Goal: Information Seeking & Learning: Learn about a topic

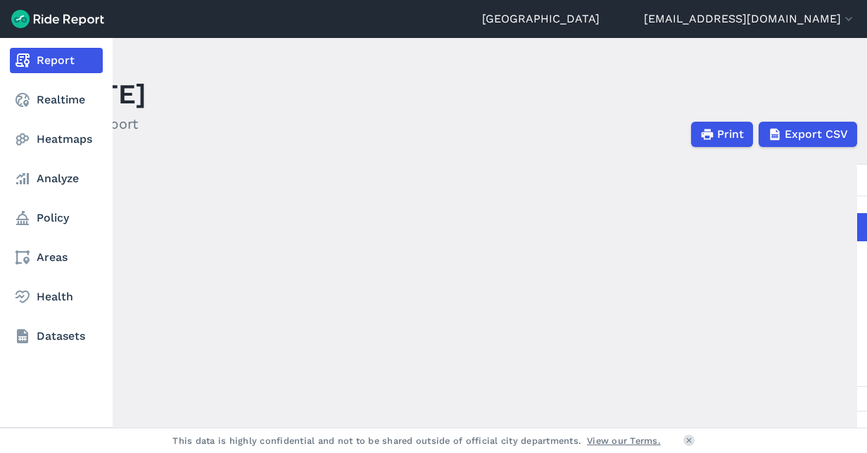
click at [60, 126] on nav "Report Realtime Heatmaps Analyze Policy Areas Health Datasets" at bounding box center [56, 198] width 113 height 321
click at [55, 135] on link "Heatmaps" at bounding box center [56, 139] width 93 height 25
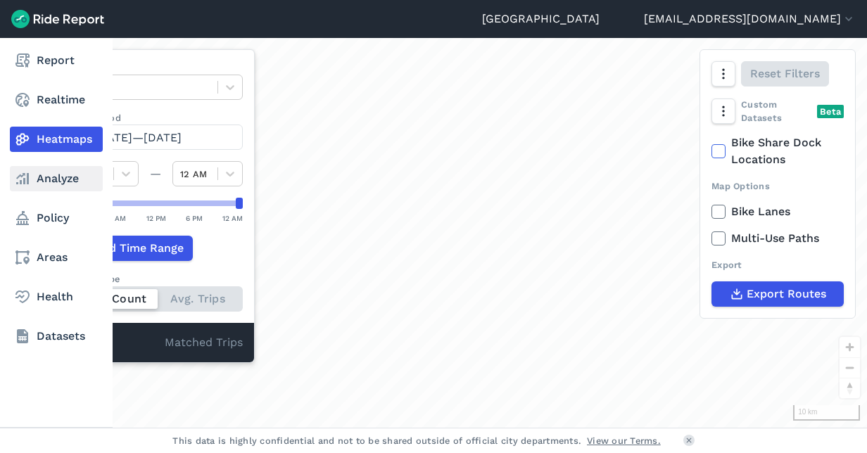
click at [63, 189] on link "Analyze" at bounding box center [56, 178] width 93 height 25
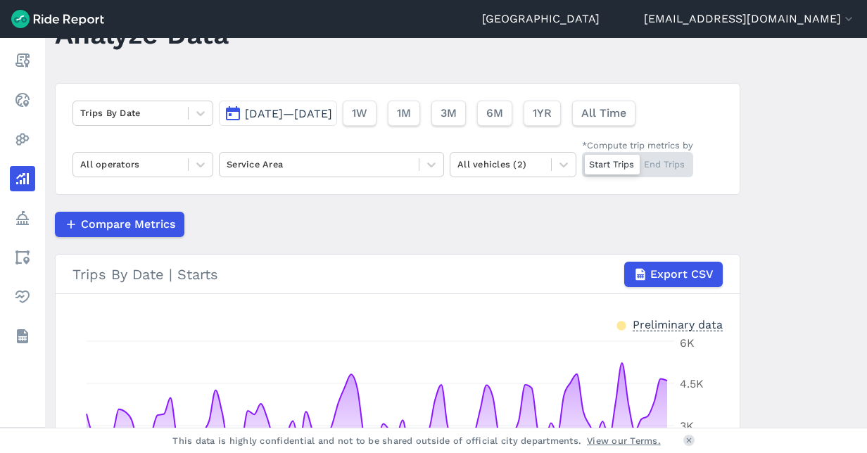
scroll to position [57, 0]
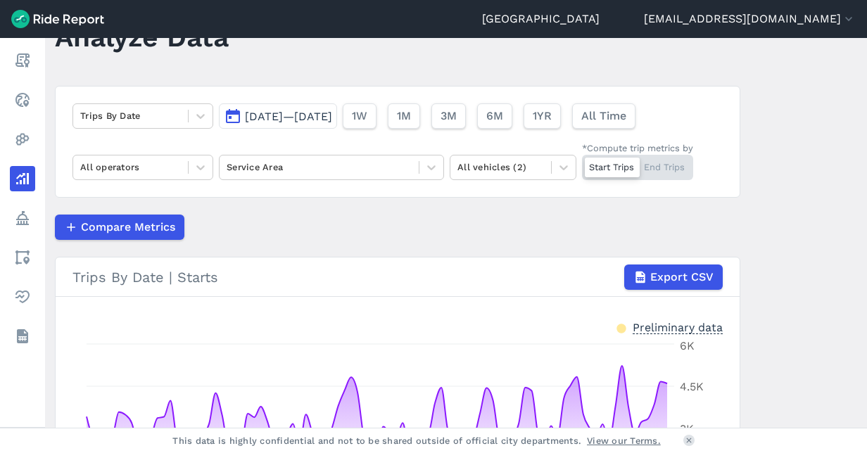
click at [684, 173] on div "Start Trips End Trips" at bounding box center [637, 167] width 111 height 25
click at [582, 164] on input "*Compute trip metrics by Start Trips End Trips" at bounding box center [582, 159] width 0 height 9
click at [427, 167] on icon at bounding box center [431, 167] width 8 height 5
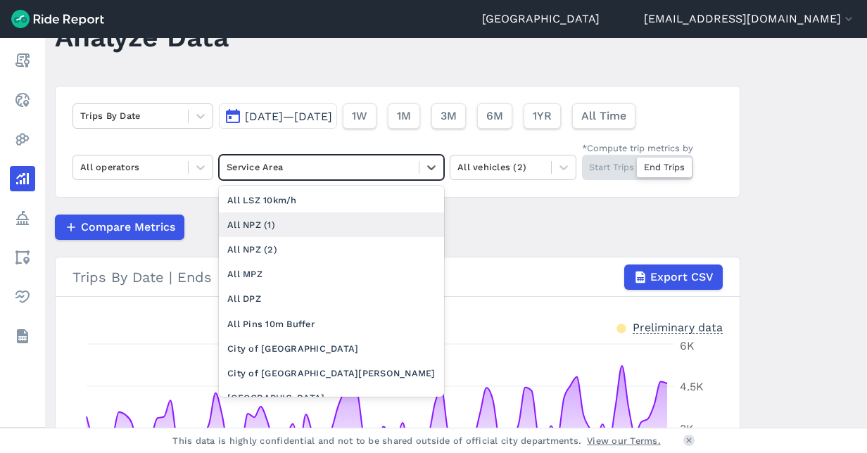
scroll to position [101, 0]
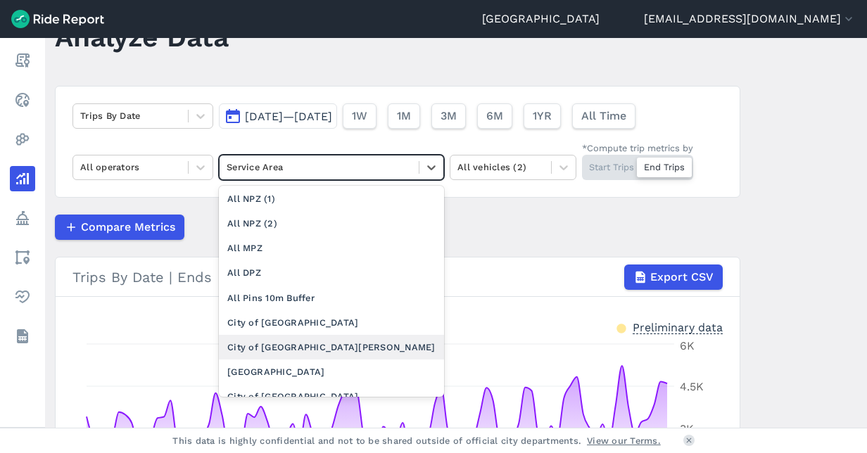
click at [315, 350] on div "City of [GEOGRAPHIC_DATA][PERSON_NAME]" at bounding box center [331, 347] width 225 height 25
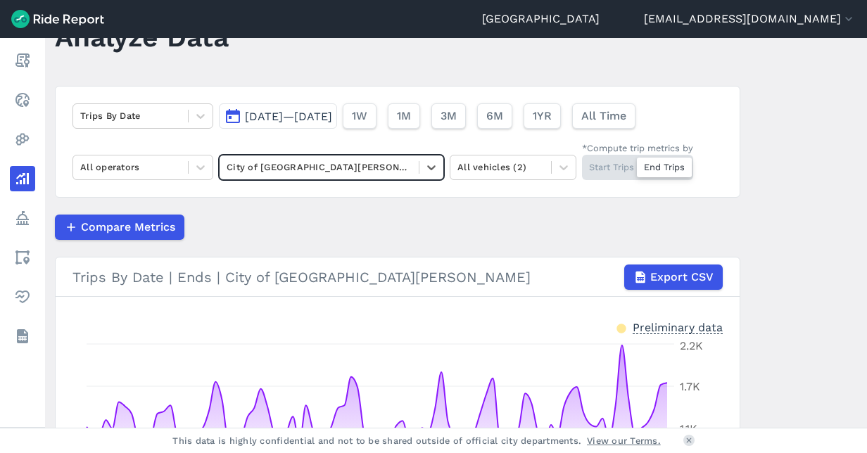
click at [280, 117] on span "[DATE]—[DATE]" at bounding box center [288, 116] width 87 height 13
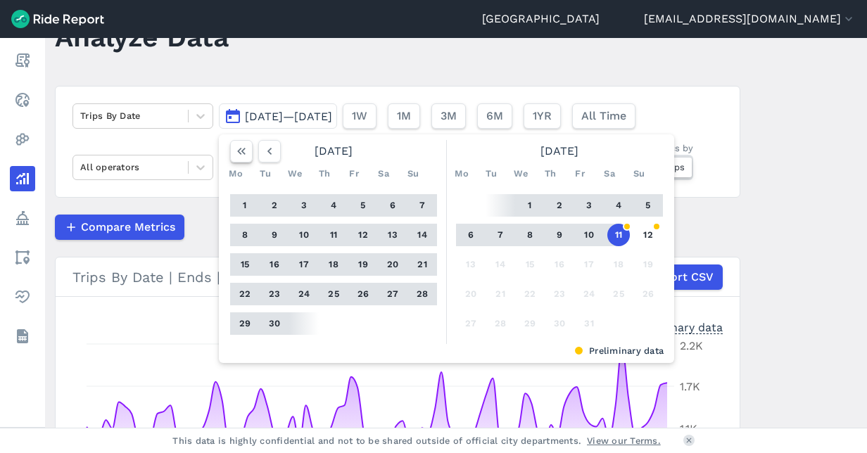
click at [236, 158] on button "button" at bounding box center [241, 151] width 23 height 23
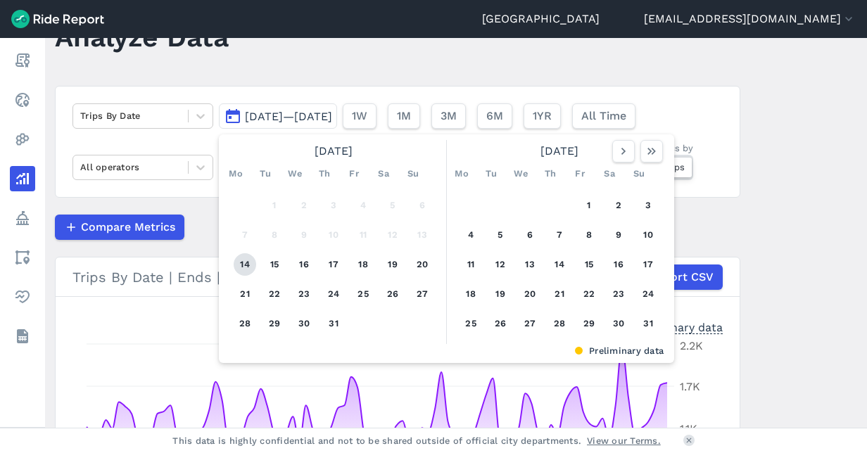
click at [237, 259] on button "14" at bounding box center [245, 264] width 23 height 23
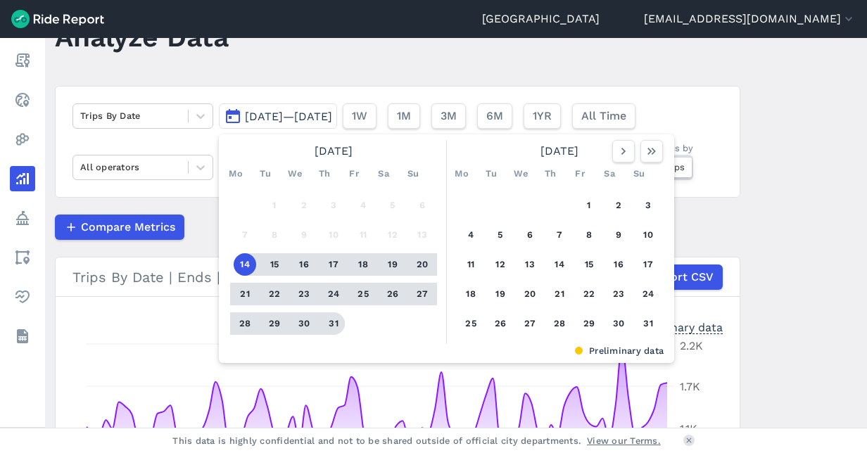
click at [336, 322] on button "31" at bounding box center [333, 323] width 23 height 23
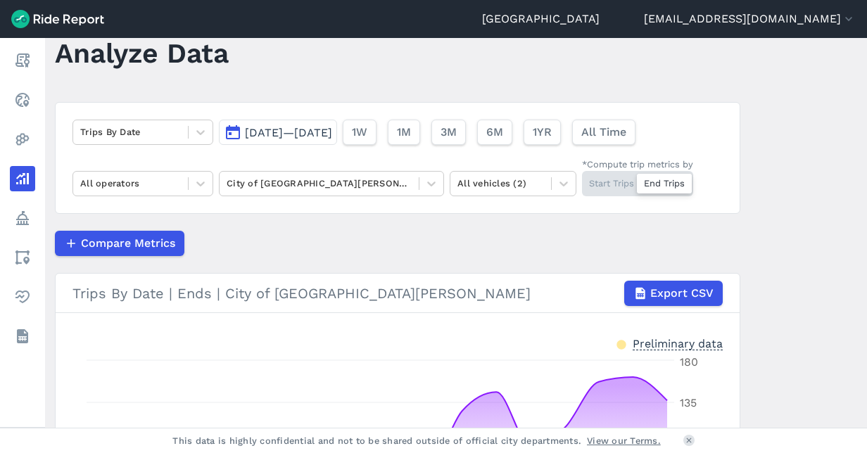
scroll to position [37, 0]
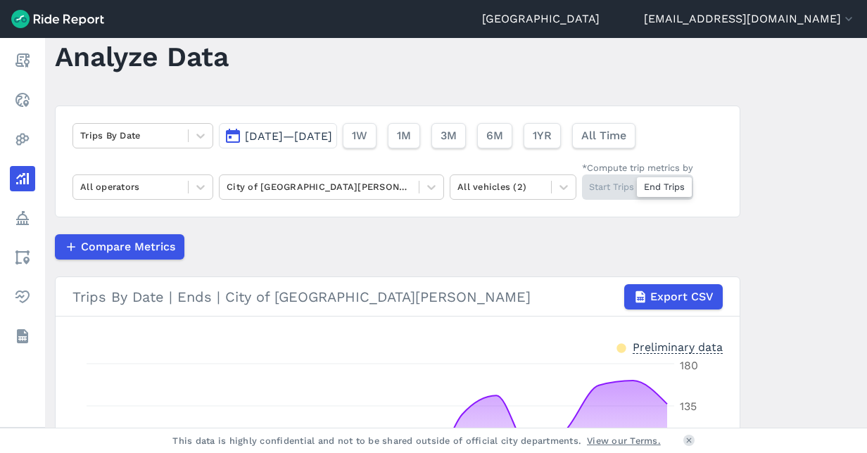
click at [332, 137] on span "[DATE]—[DATE]" at bounding box center [288, 135] width 87 height 13
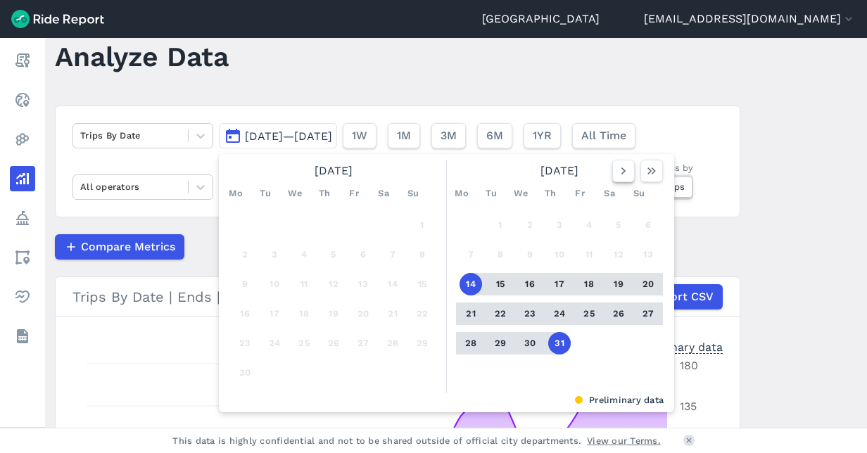
click at [616, 172] on icon "button" at bounding box center [623, 171] width 14 height 14
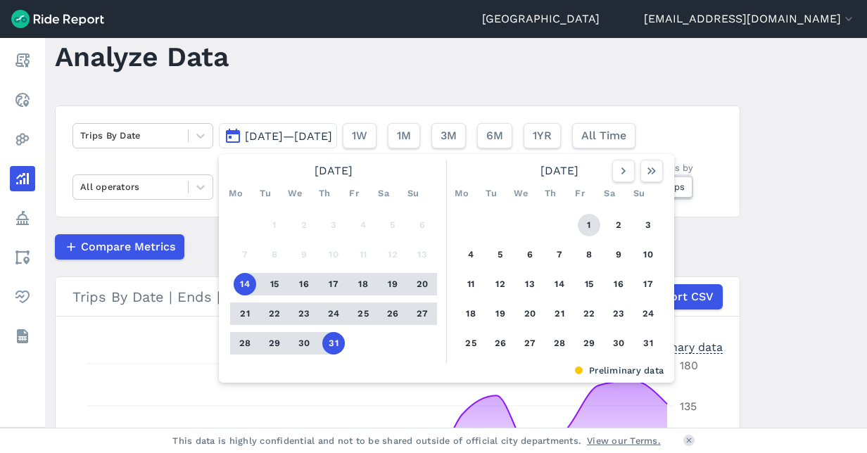
click at [586, 224] on button "1" at bounding box center [589, 225] width 23 height 23
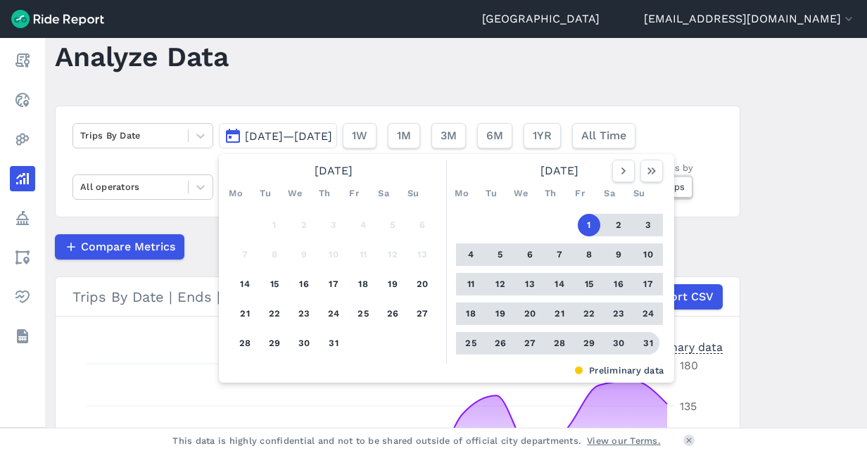
click at [654, 340] on button "31" at bounding box center [648, 343] width 23 height 23
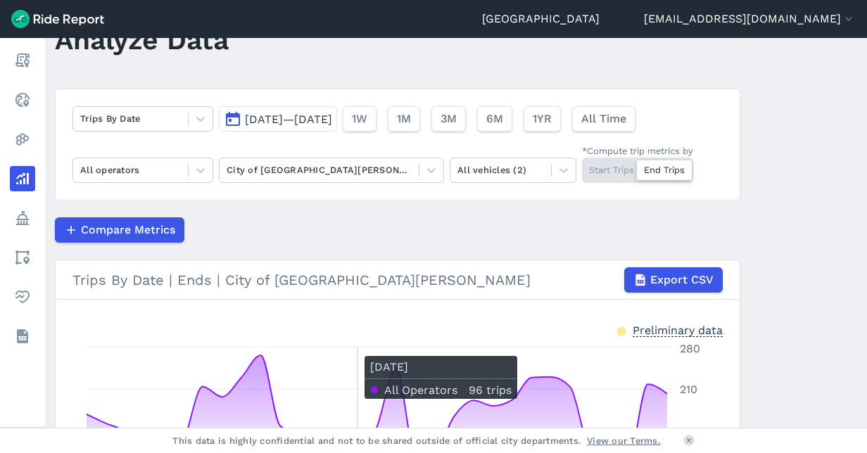
scroll to position [44, 0]
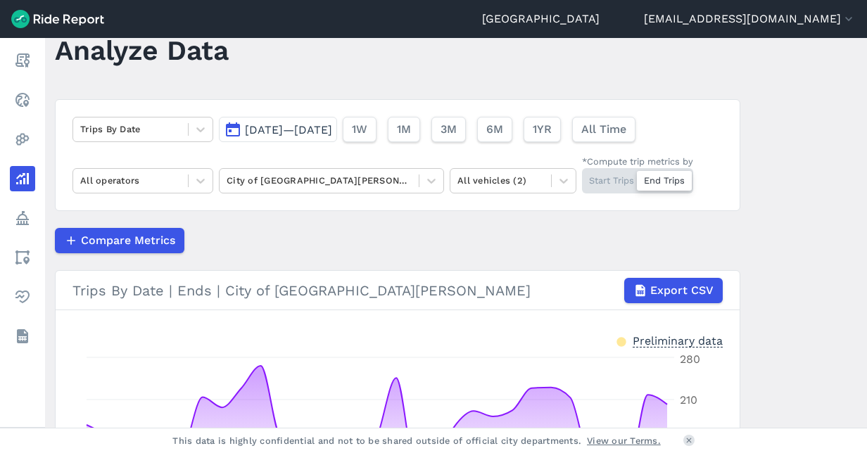
click at [319, 128] on span "[DATE]—[DATE]" at bounding box center [288, 129] width 87 height 13
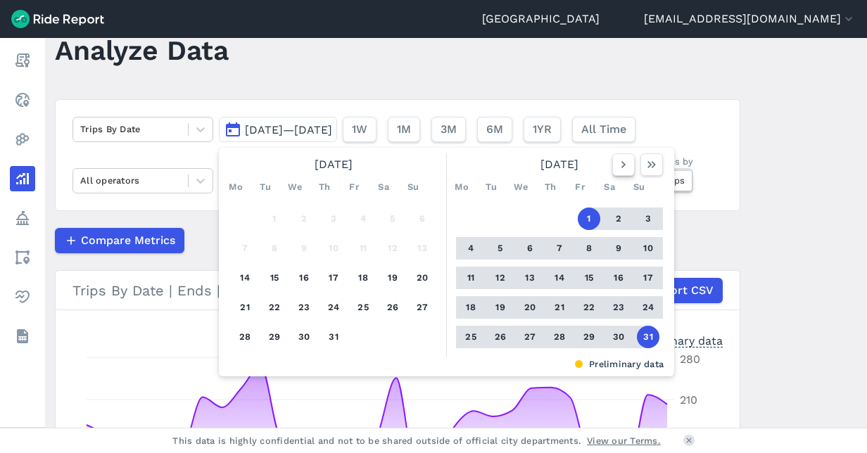
click at [625, 169] on icon "button" at bounding box center [623, 165] width 14 height 14
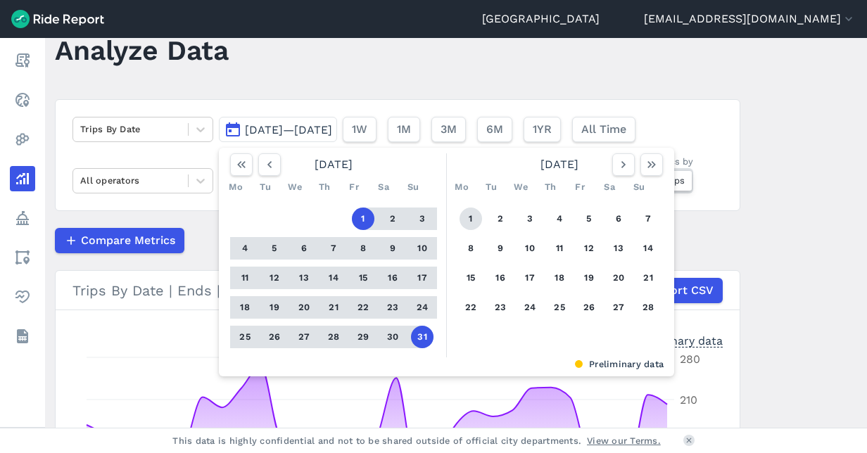
click at [467, 216] on button "1" at bounding box center [471, 219] width 23 height 23
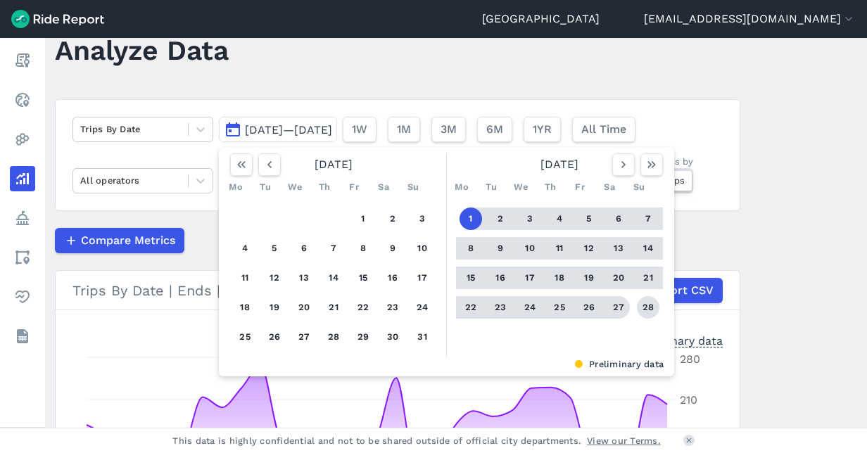
click at [642, 312] on button "28" at bounding box center [648, 307] width 23 height 23
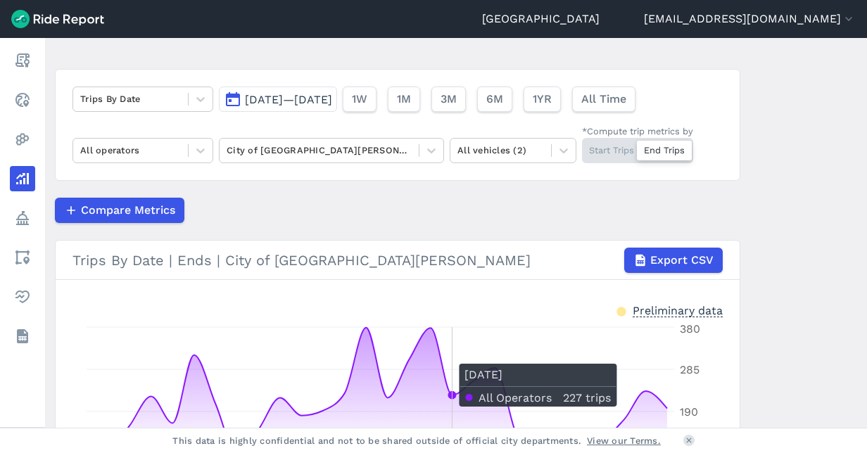
scroll to position [70, 0]
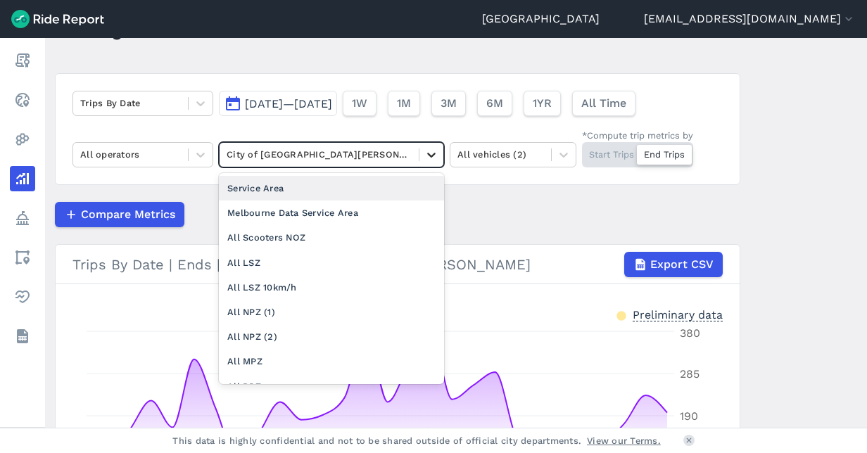
click at [435, 151] on icon at bounding box center [431, 155] width 14 height 14
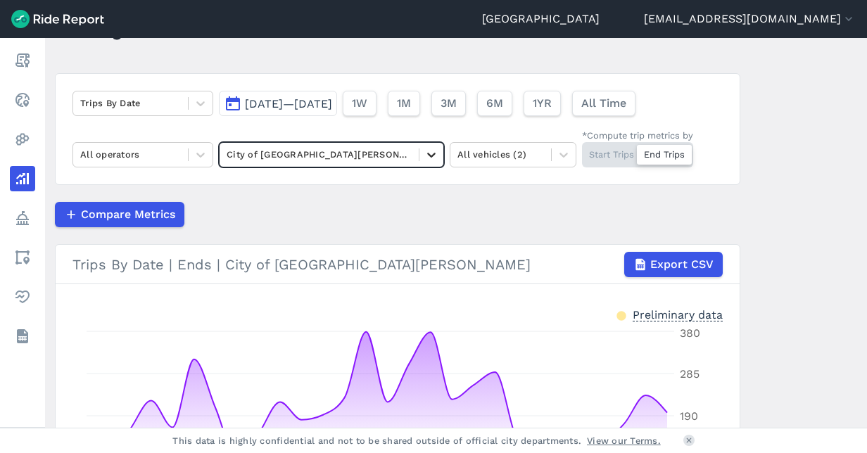
click at [435, 151] on icon at bounding box center [431, 155] width 14 height 14
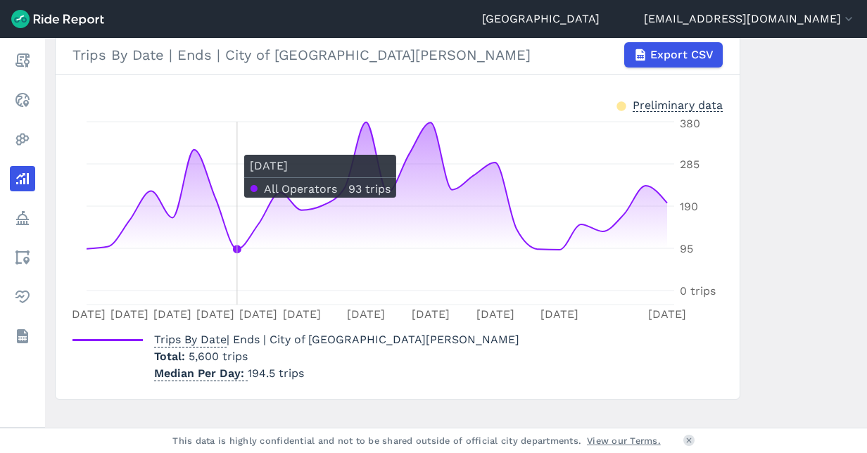
scroll to position [61, 0]
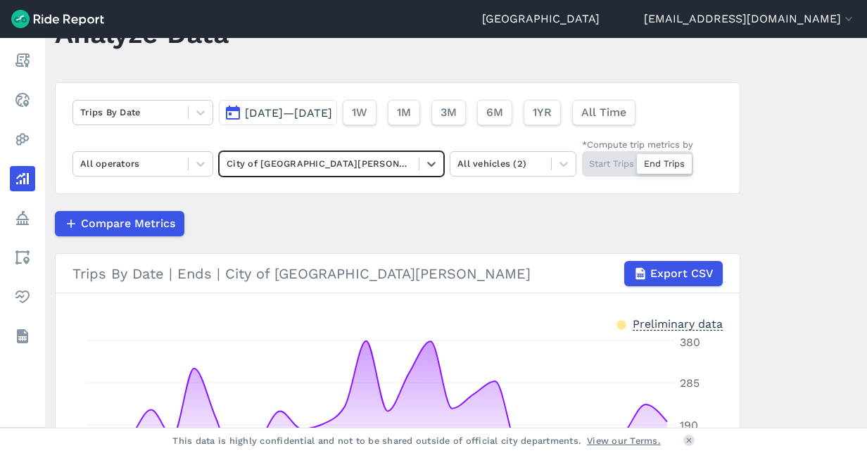
click at [292, 127] on div "Trips By Date [DATE]—[DATE] 1W 1M 3M 6M 1YR All Time All operators Select is fo…" at bounding box center [397, 138] width 685 height 112
click at [272, 112] on span "[DATE]—[DATE]" at bounding box center [288, 112] width 87 height 13
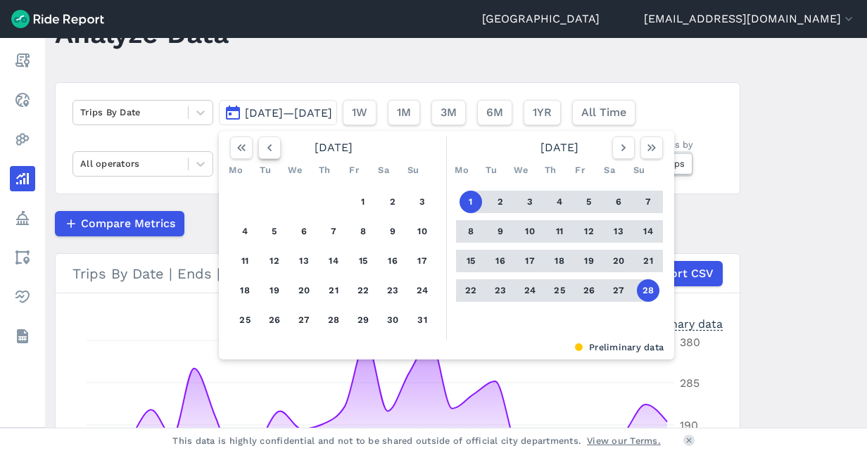
click at [274, 148] on icon "button" at bounding box center [269, 148] width 14 height 14
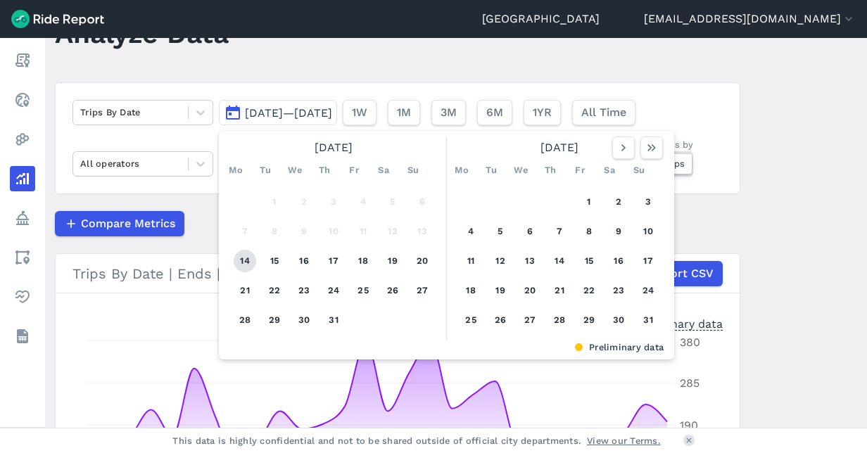
click at [238, 262] on button "14" at bounding box center [245, 261] width 23 height 23
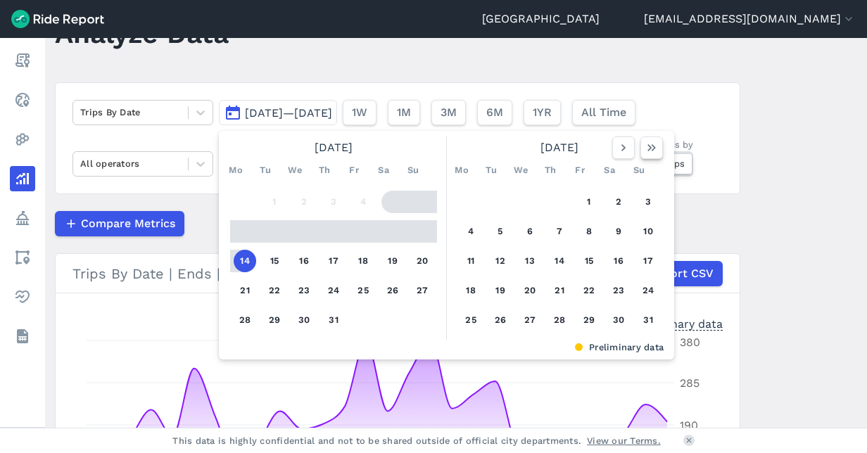
click at [652, 146] on icon "button" at bounding box center [652, 148] width 14 height 14
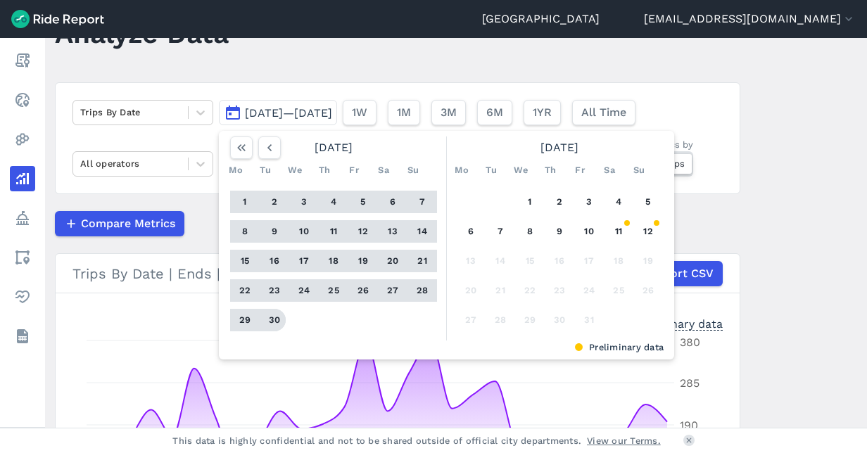
click at [271, 322] on button "30" at bounding box center [274, 320] width 23 height 23
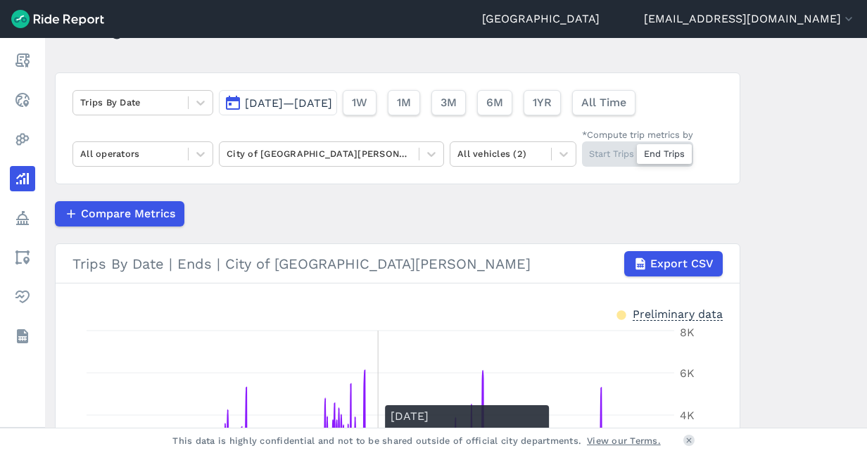
scroll to position [70, 0]
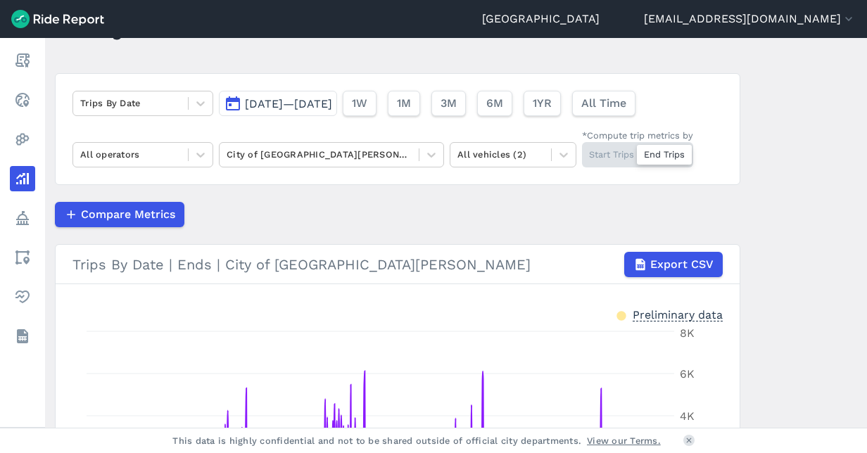
click at [332, 110] on span "[DATE]—[DATE]" at bounding box center [288, 103] width 87 height 13
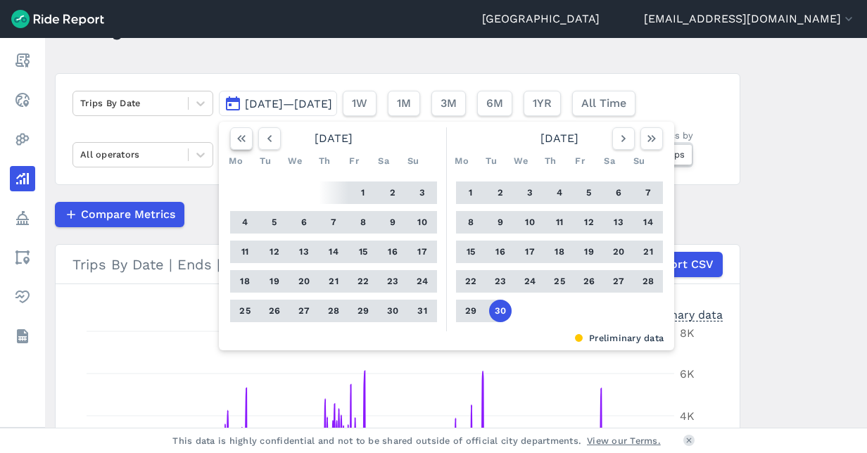
click at [245, 140] on icon "button" at bounding box center [241, 139] width 14 height 14
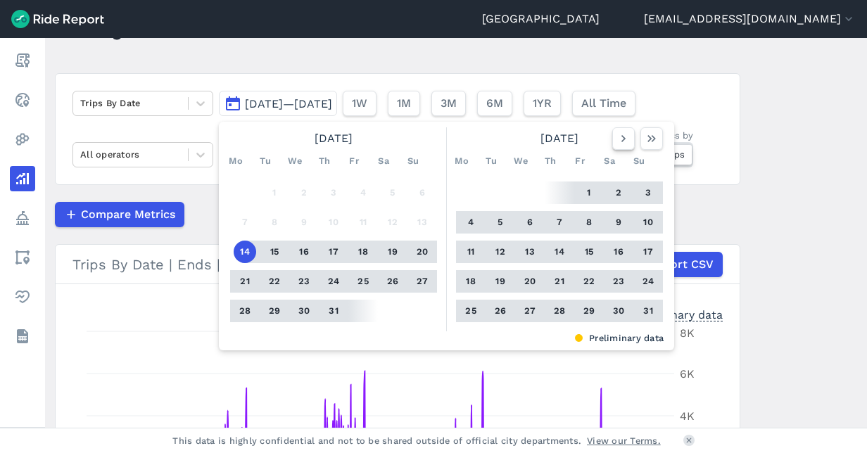
click at [618, 138] on icon "button" at bounding box center [623, 139] width 14 height 14
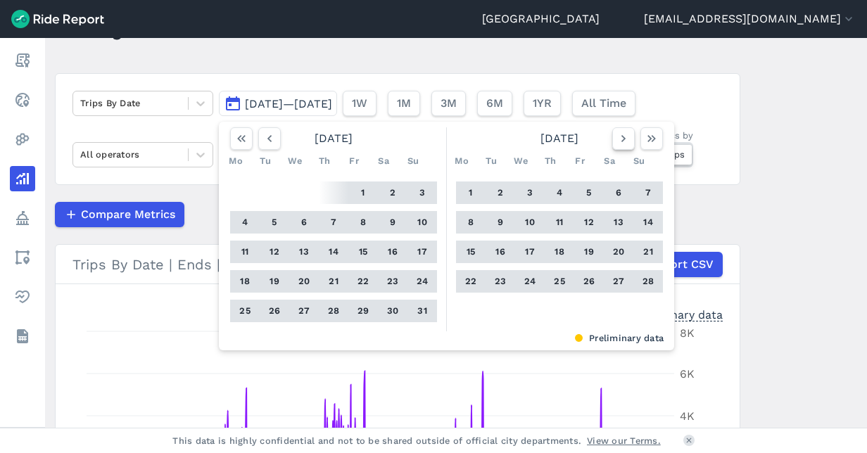
click at [618, 138] on icon "button" at bounding box center [623, 139] width 14 height 14
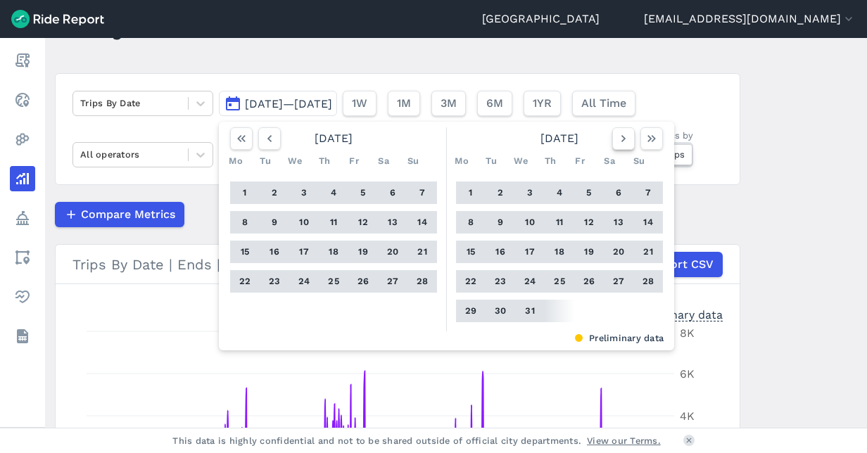
click at [618, 138] on icon "button" at bounding box center [623, 139] width 14 height 14
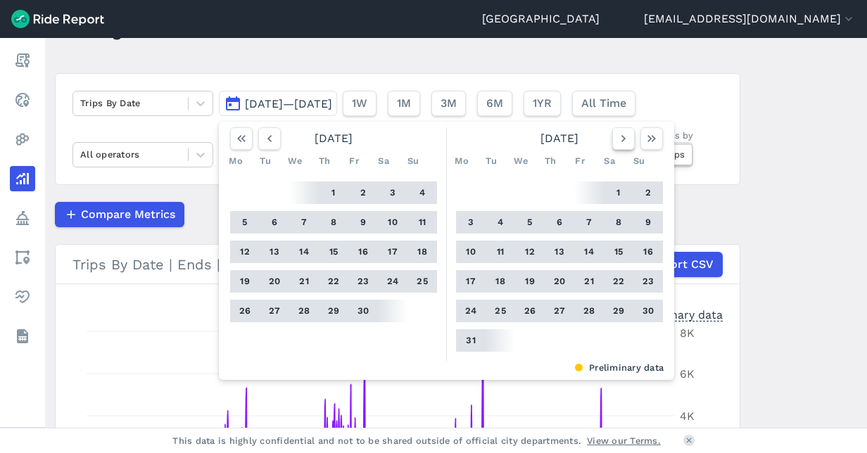
click at [618, 138] on icon "button" at bounding box center [623, 139] width 14 height 14
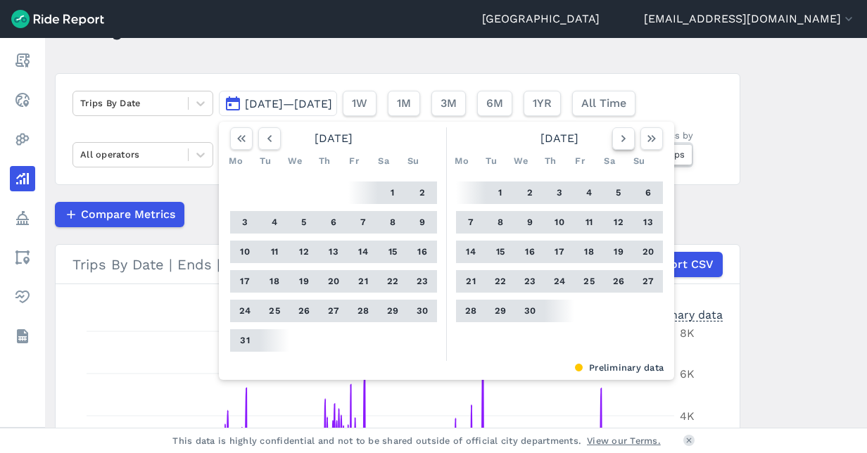
click at [618, 138] on icon "button" at bounding box center [623, 139] width 14 height 14
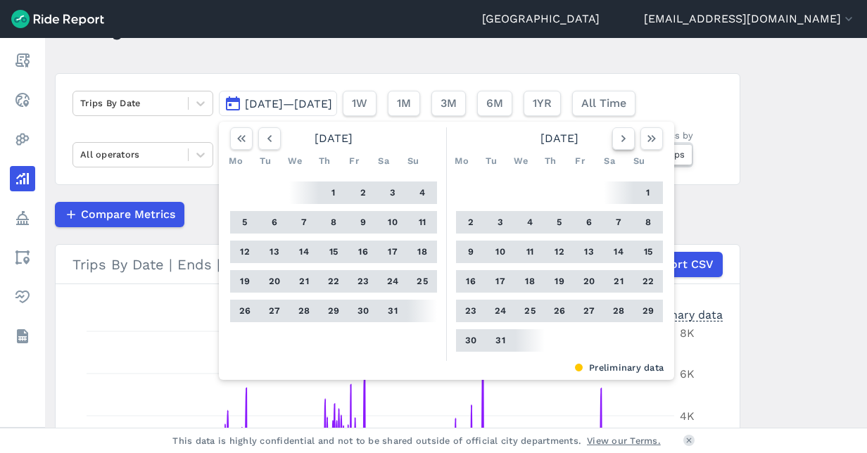
click at [618, 138] on icon "button" at bounding box center [623, 139] width 14 height 14
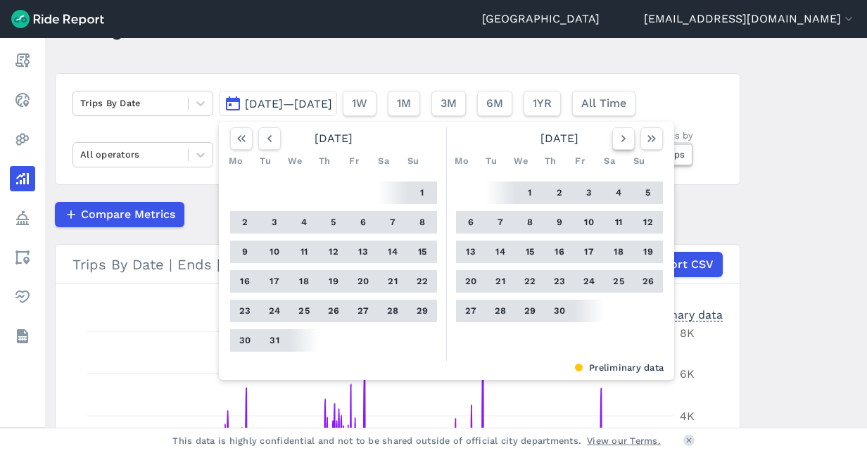
click at [618, 138] on icon "button" at bounding box center [623, 139] width 14 height 14
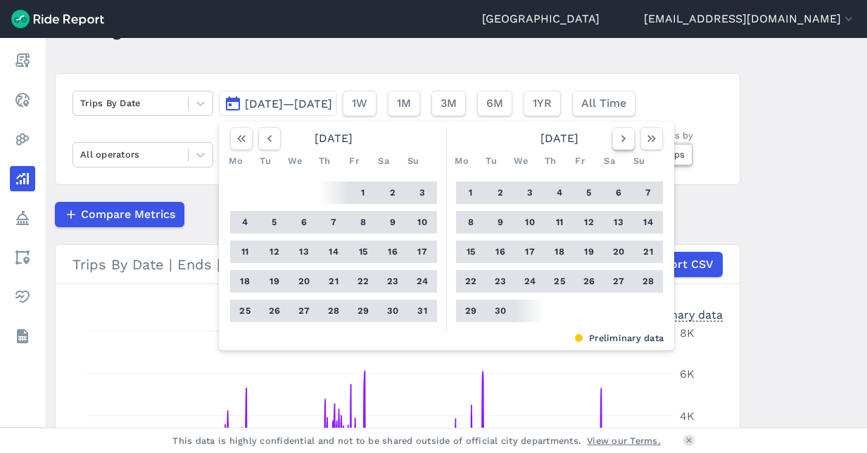
click at [618, 138] on icon "button" at bounding box center [623, 139] width 14 height 14
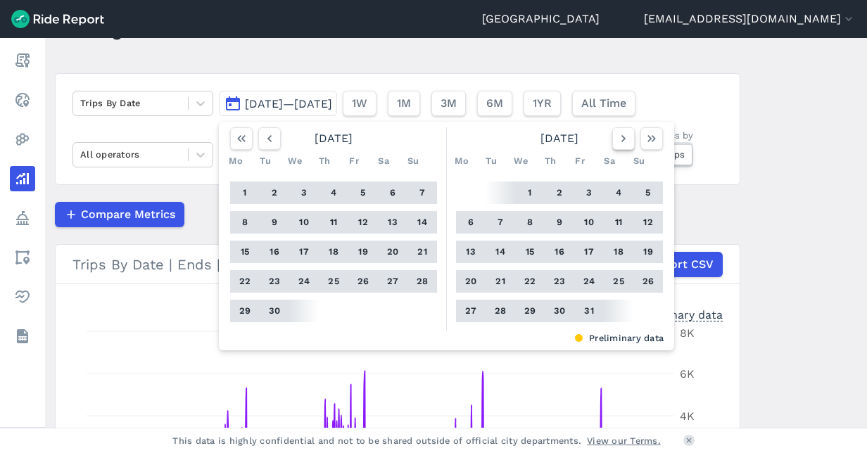
click at [618, 138] on icon "button" at bounding box center [623, 139] width 14 height 14
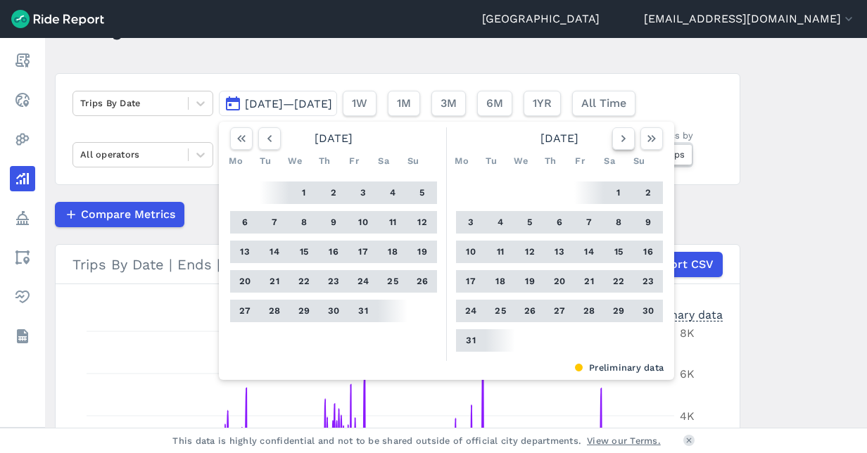
click at [618, 138] on icon "button" at bounding box center [623, 139] width 14 height 14
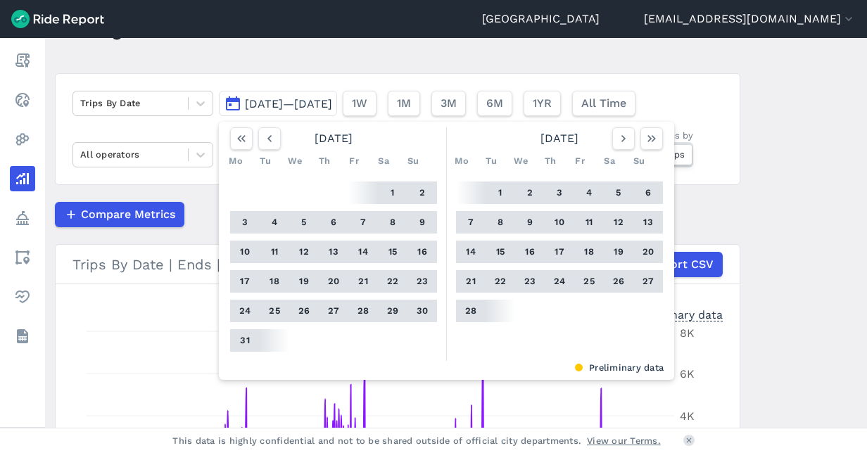
click at [498, 196] on button "1" at bounding box center [500, 193] width 23 height 23
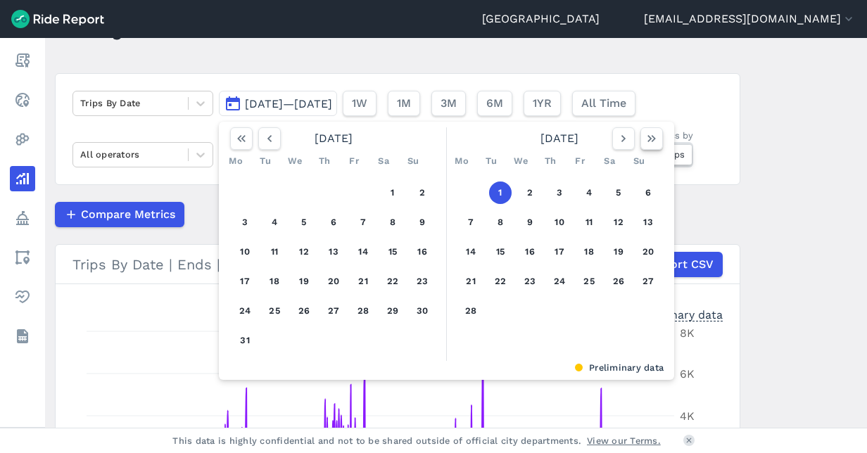
click at [652, 144] on icon "button" at bounding box center [652, 139] width 14 height 14
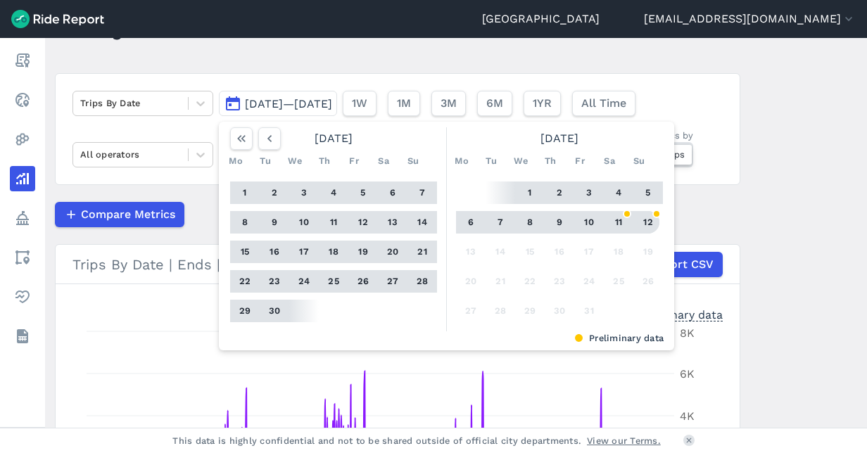
click at [649, 220] on button "12" at bounding box center [648, 222] width 23 height 23
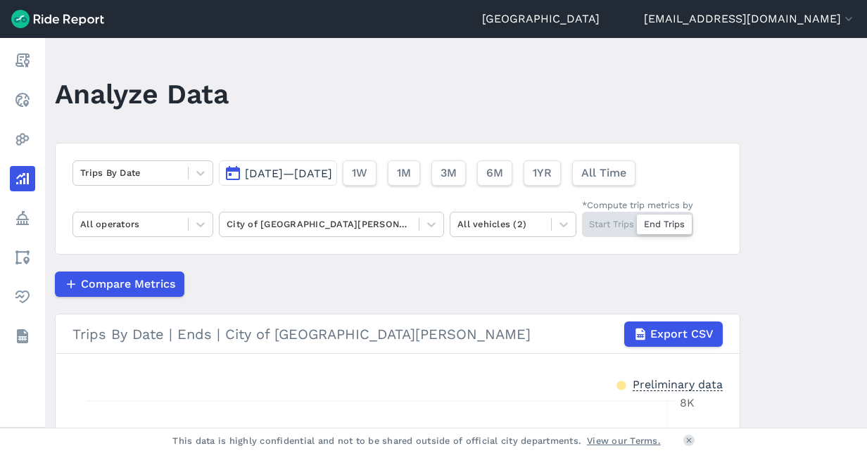
click at [251, 175] on span "[DATE]—[DATE]" at bounding box center [288, 173] width 87 height 13
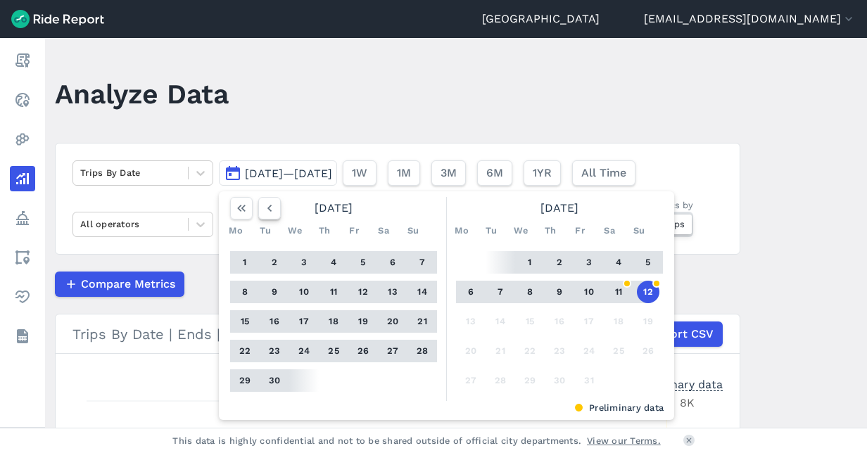
click at [269, 206] on icon "button" at bounding box center [269, 208] width 14 height 14
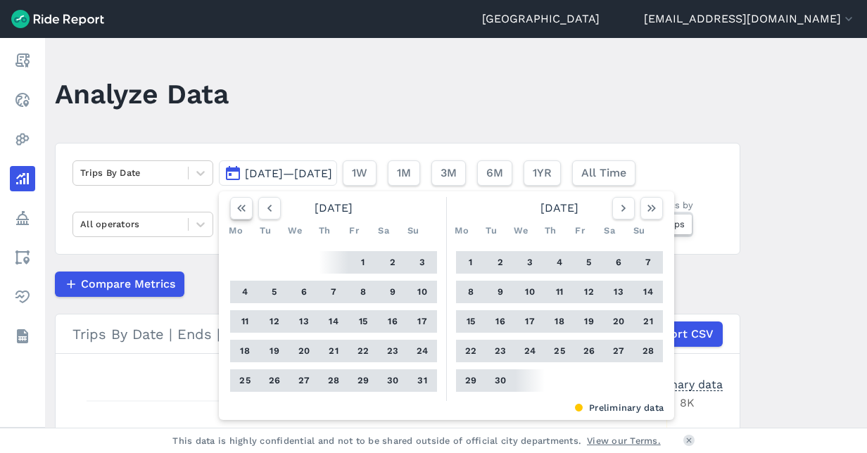
click at [231, 210] on button "button" at bounding box center [241, 208] width 23 height 23
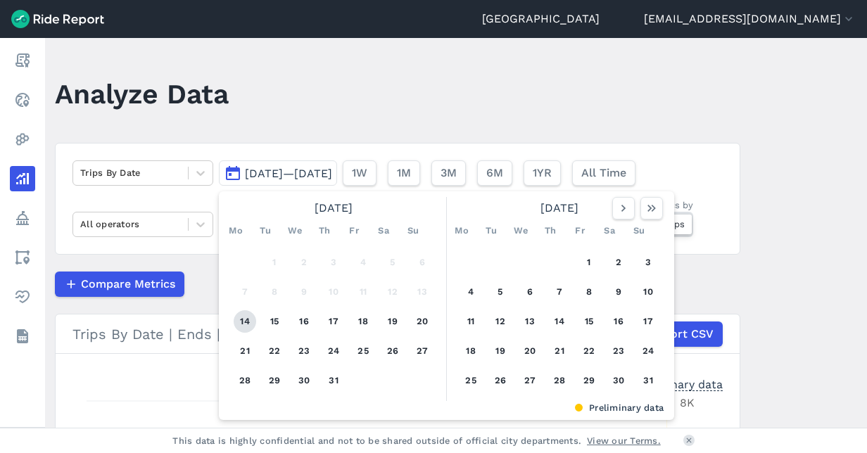
click at [243, 321] on button "14" at bounding box center [245, 321] width 23 height 23
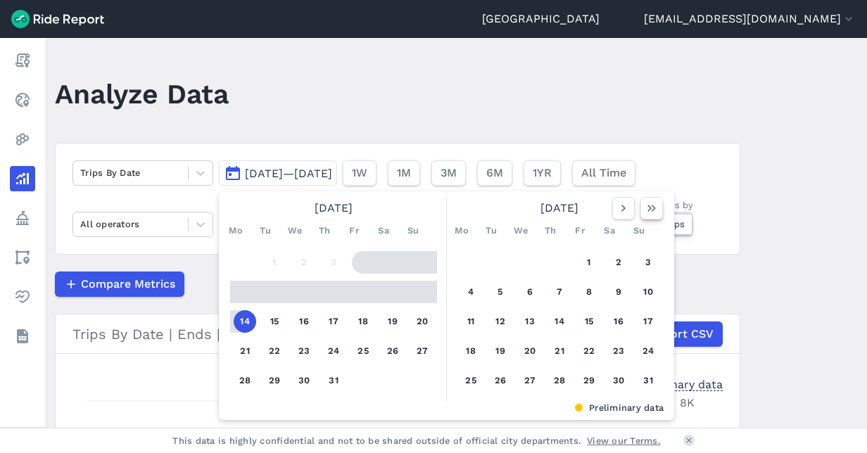
click at [653, 206] on icon "button" at bounding box center [652, 208] width 14 height 14
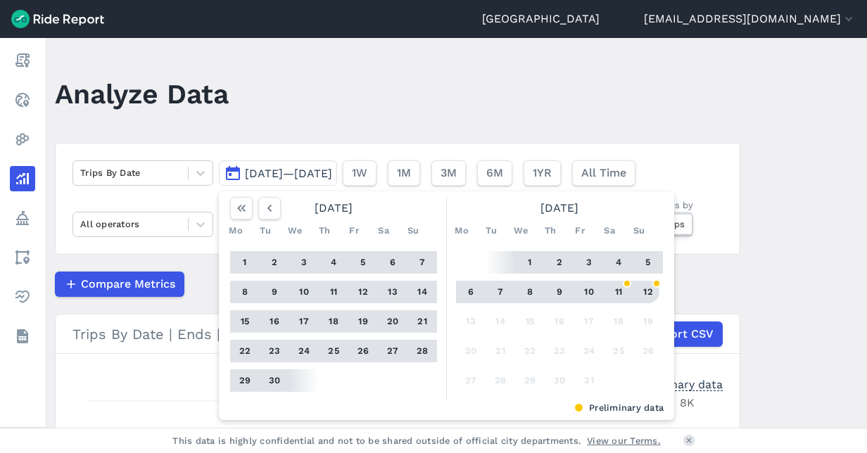
click at [638, 298] on button "12" at bounding box center [648, 292] width 23 height 23
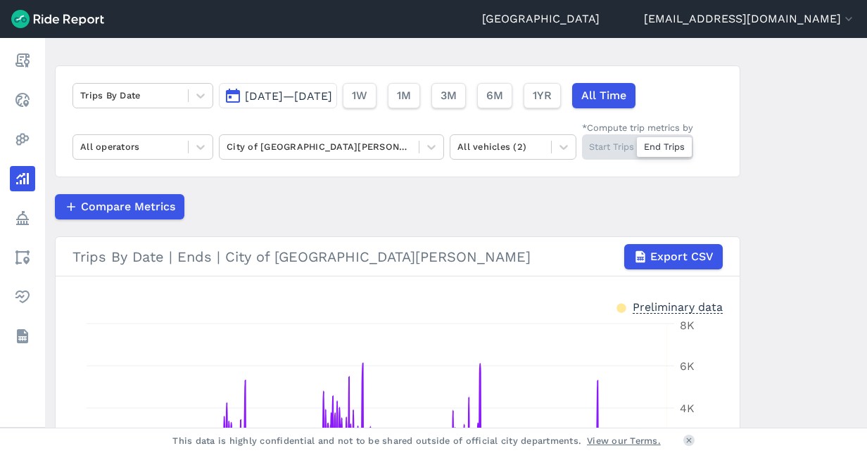
scroll to position [77, 0]
click at [609, 143] on div "Start Trips End Trips" at bounding box center [637, 147] width 111 height 25
click at [582, 143] on input "*Compute trip metrics by Start Trips End Trips" at bounding box center [582, 139] width 0 height 9
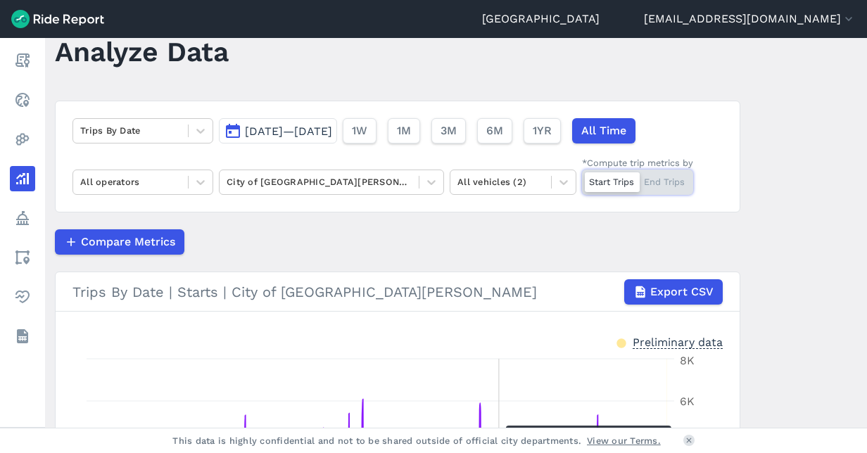
scroll to position [40, 0]
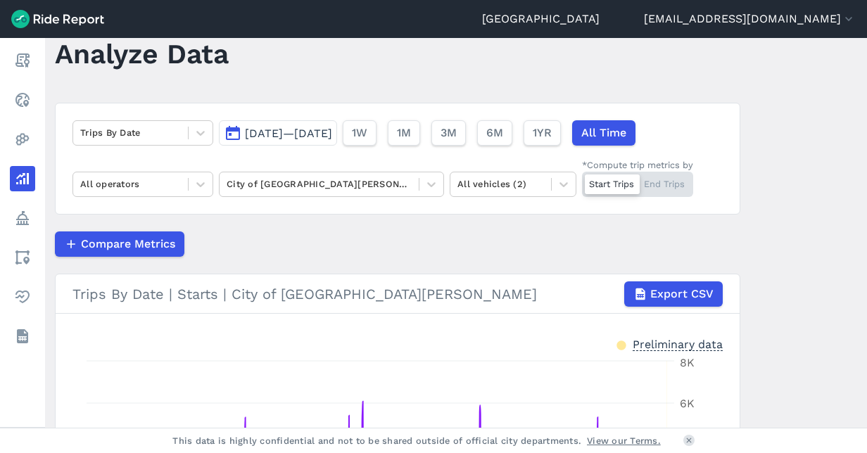
click at [654, 182] on div "Start Trips End Trips" at bounding box center [637, 184] width 111 height 25
click at [582, 181] on input "*Compute trip metrics by Start Trips End Trips" at bounding box center [582, 176] width 0 height 9
